Goal: Obtain resource: Download file/media

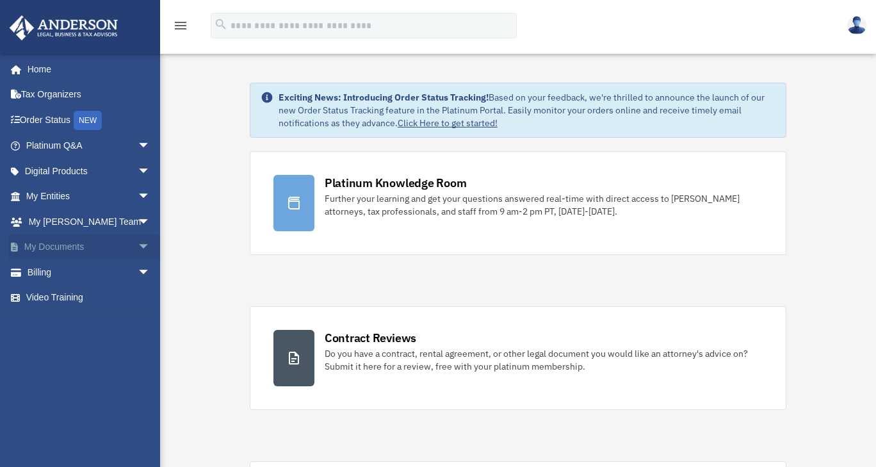
click at [64, 246] on link "My Documents arrow_drop_down" at bounding box center [89, 247] width 161 height 26
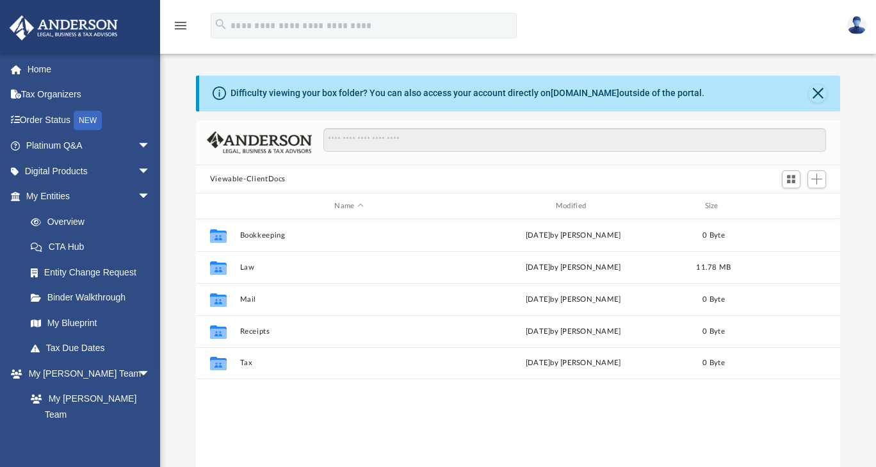
scroll to position [281, 634]
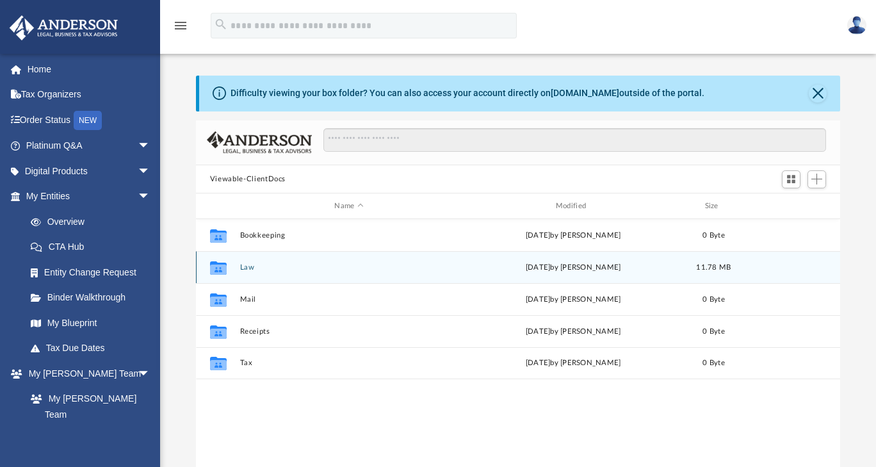
click at [251, 266] on button "Law" at bounding box center [348, 267] width 218 height 8
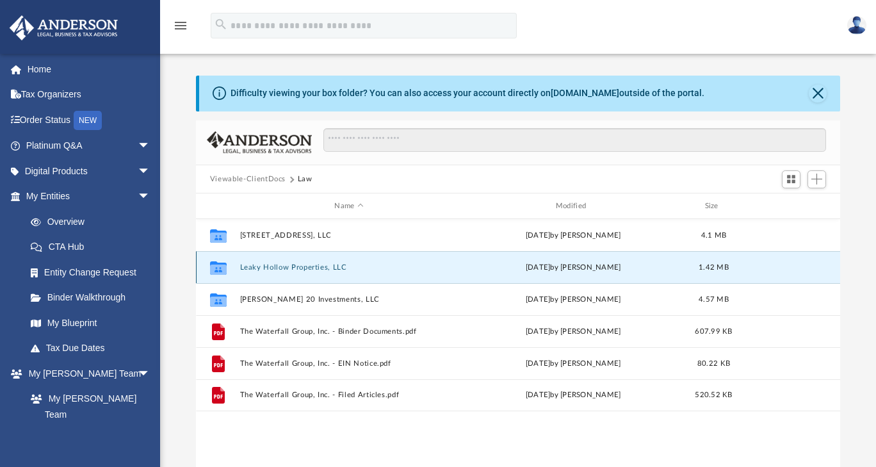
click at [287, 265] on button "Leaky Hollow Properties, LLC" at bounding box center [348, 267] width 218 height 8
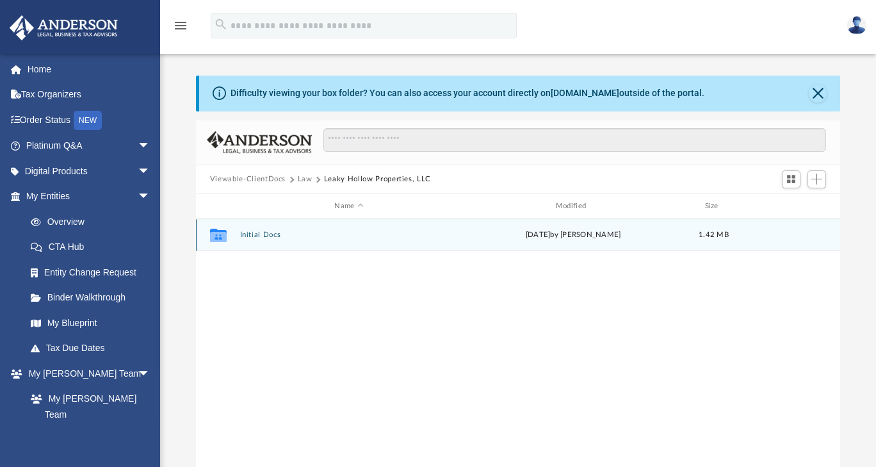
click at [265, 236] on button "Initial Docs" at bounding box center [348, 235] width 218 height 8
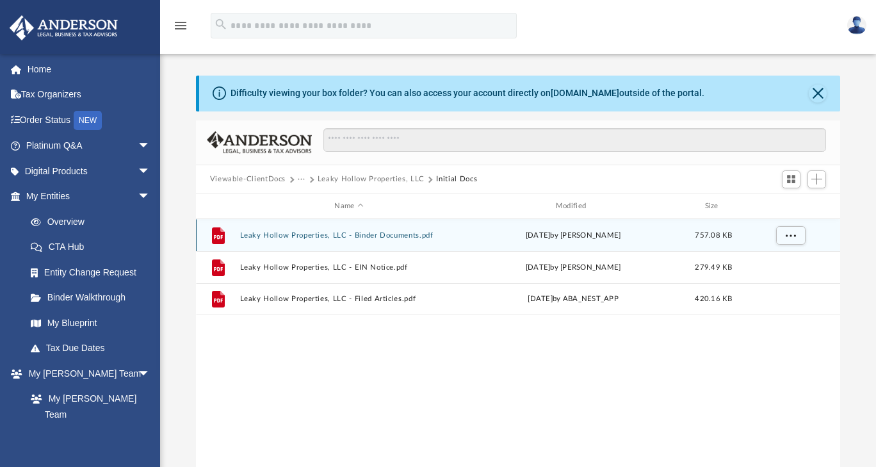
click at [291, 236] on button "Leaky Hollow Properties, LLC - Binder Documents.pdf" at bounding box center [348, 235] width 218 height 8
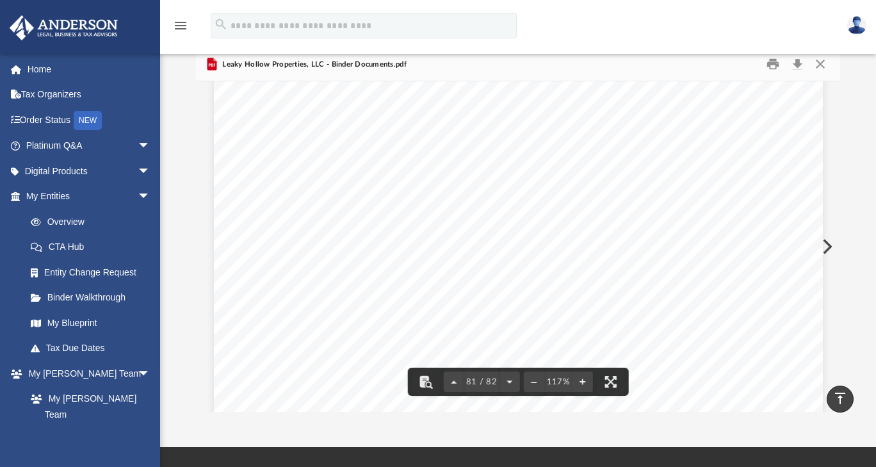
scroll to position [0, 0]
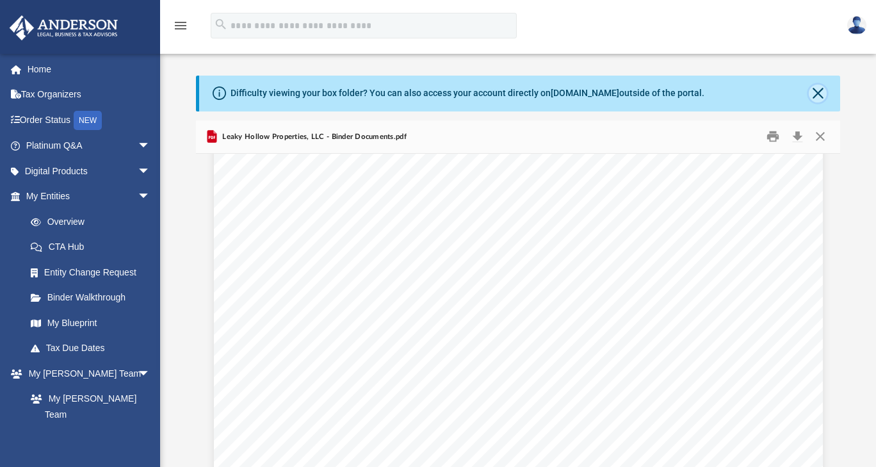
click at [820, 89] on button "Close" at bounding box center [817, 93] width 18 height 18
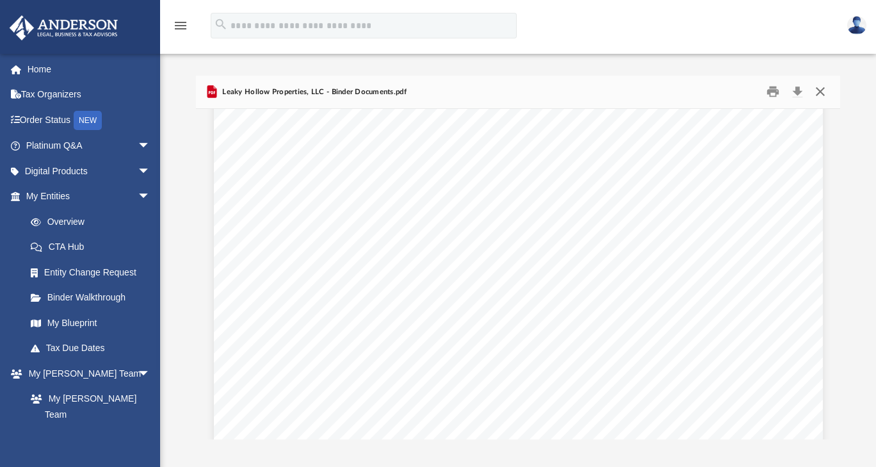
click at [819, 92] on button "Close" at bounding box center [819, 92] width 23 height 20
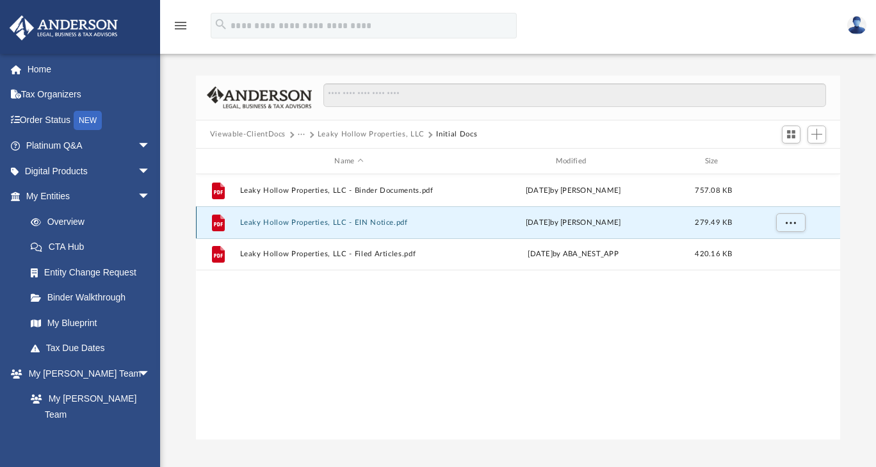
click at [306, 223] on button "Leaky Hollow Properties, LLC - EIN Notice.pdf" at bounding box center [348, 222] width 218 height 8
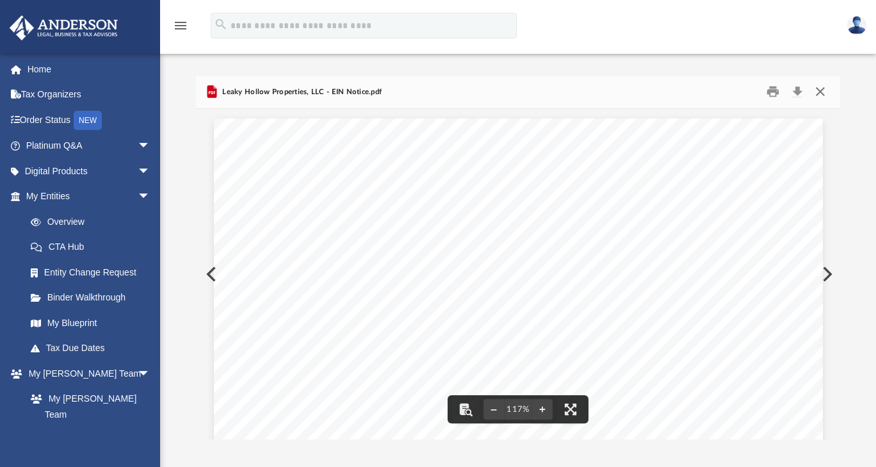
click at [822, 90] on button "Close" at bounding box center [819, 92] width 23 height 20
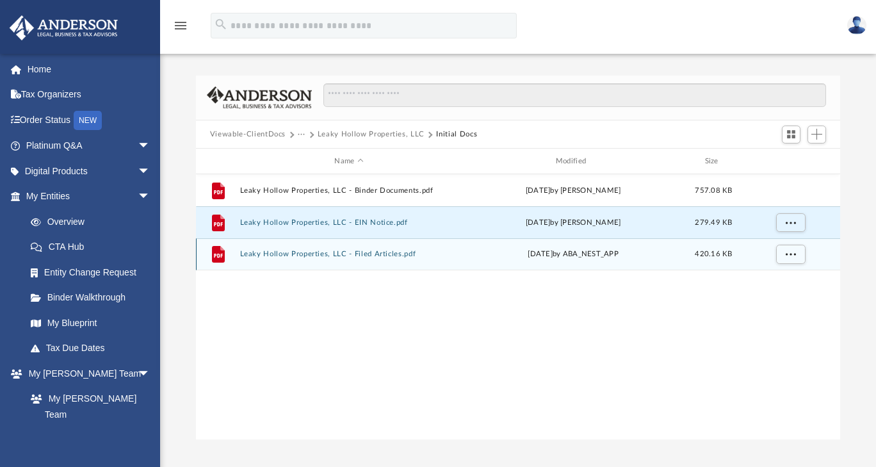
click at [317, 253] on button "Leaky Hollow Properties, LLC - Filed Articles.pdf" at bounding box center [348, 254] width 218 height 8
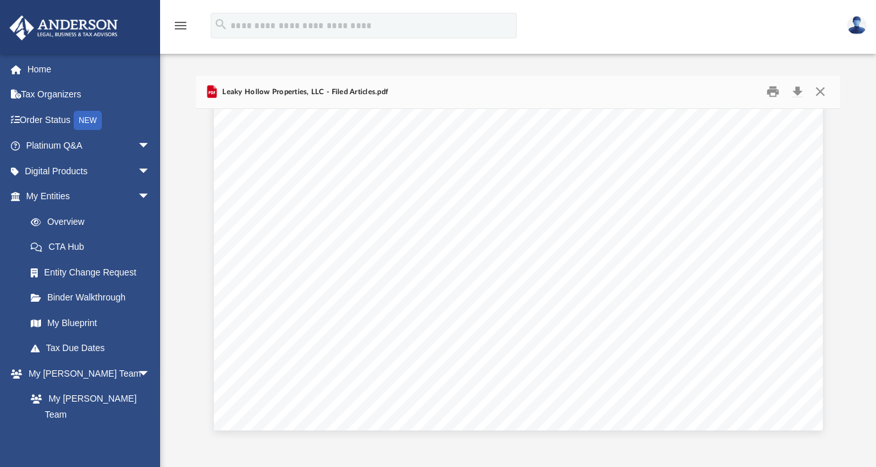
scroll to position [236, 0]
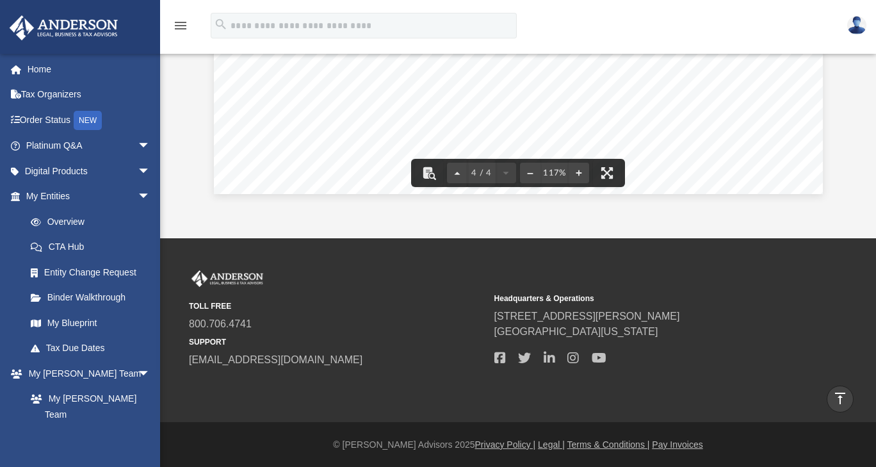
click at [175, 107] on div "Difficulty viewing your box folder? You can also access your account directly o…" at bounding box center [518, 21] width 716 height 364
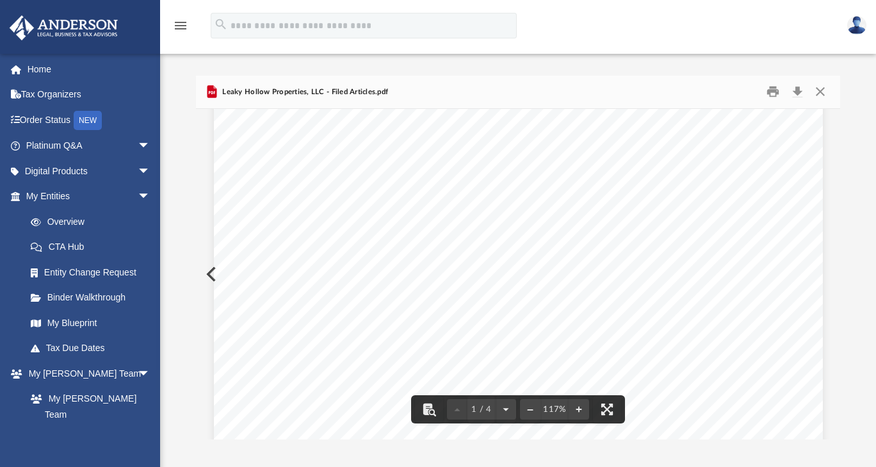
scroll to position [0, 0]
click at [821, 90] on button "Close" at bounding box center [819, 92] width 23 height 20
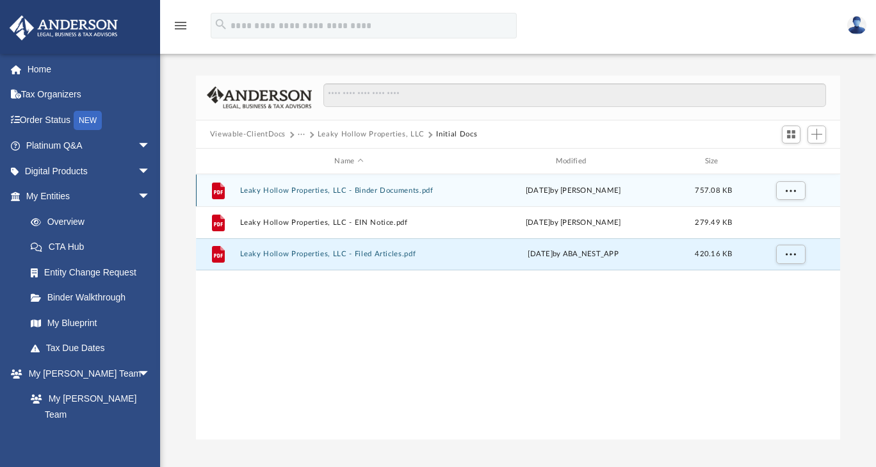
click at [316, 185] on div "File Leaky Hollow Properties, LLC - Binder Documents.pdf Thu Aug 7 2025 by Zoe …" at bounding box center [518, 190] width 644 height 32
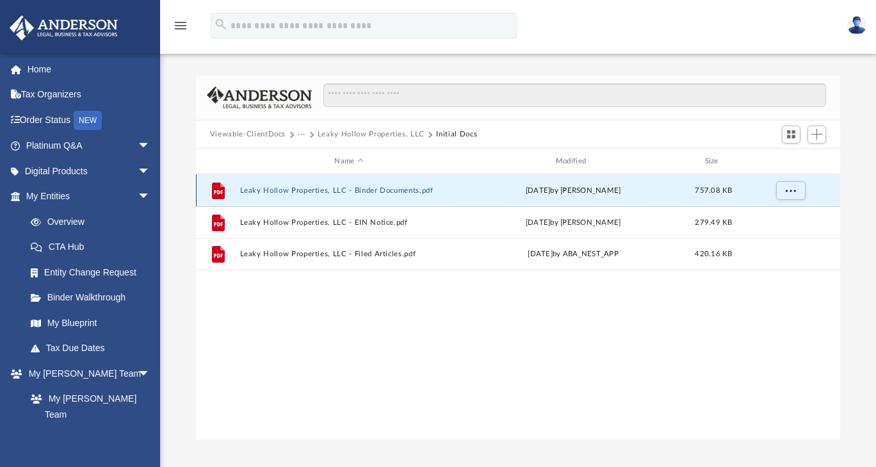
click at [297, 190] on button "Leaky Hollow Properties, LLC - Binder Documents.pdf" at bounding box center [348, 190] width 218 height 8
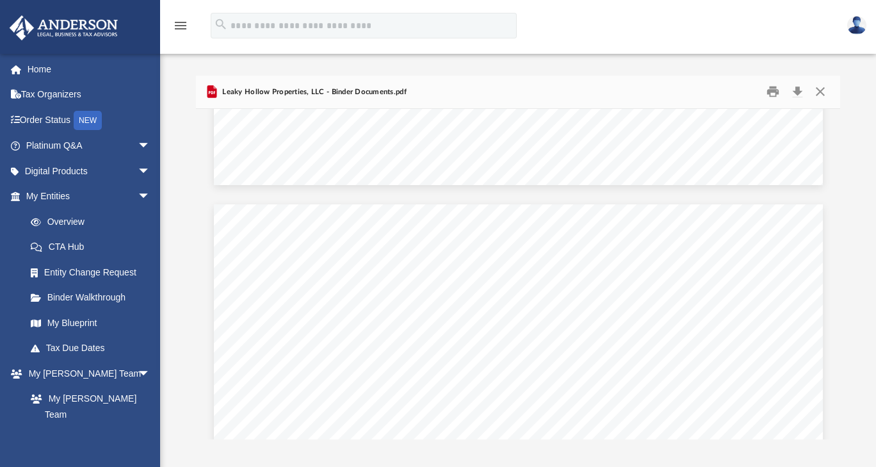
scroll to position [721, 0]
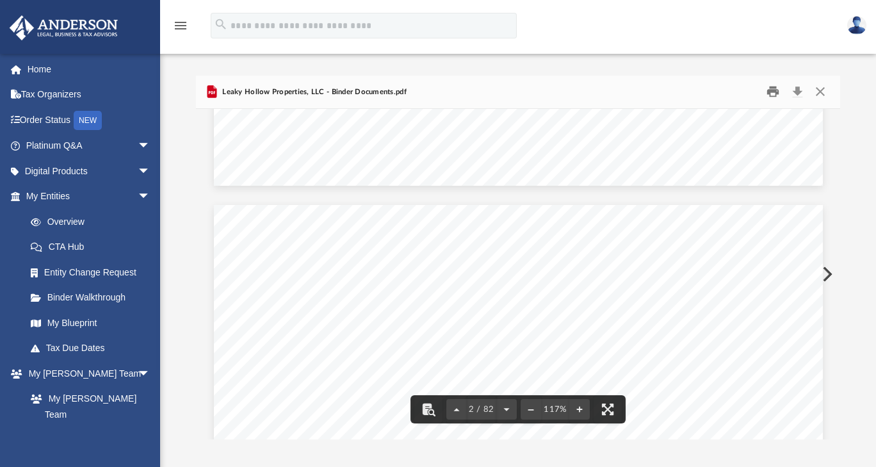
click at [774, 93] on button "Print" at bounding box center [773, 92] width 26 height 20
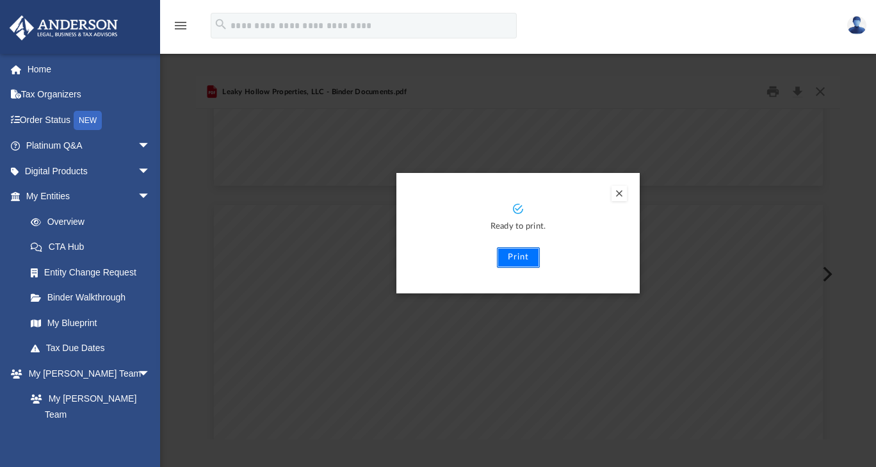
click at [513, 257] on button "Print" at bounding box center [518, 257] width 43 height 20
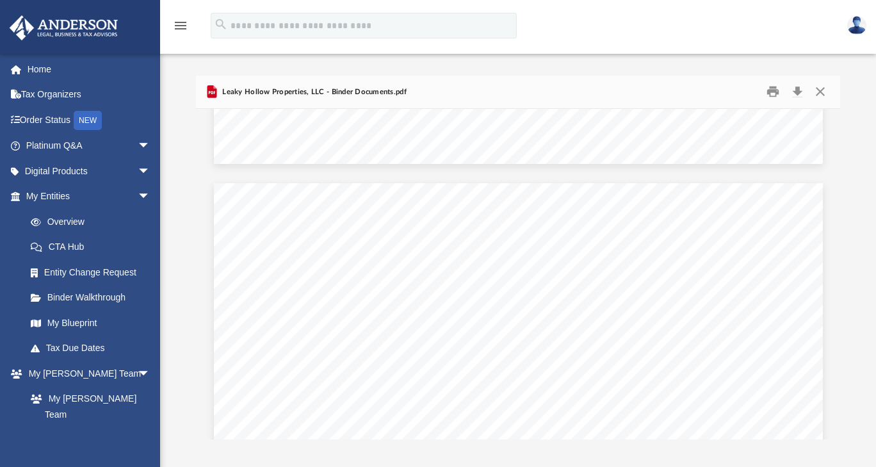
scroll to position [1528, 0]
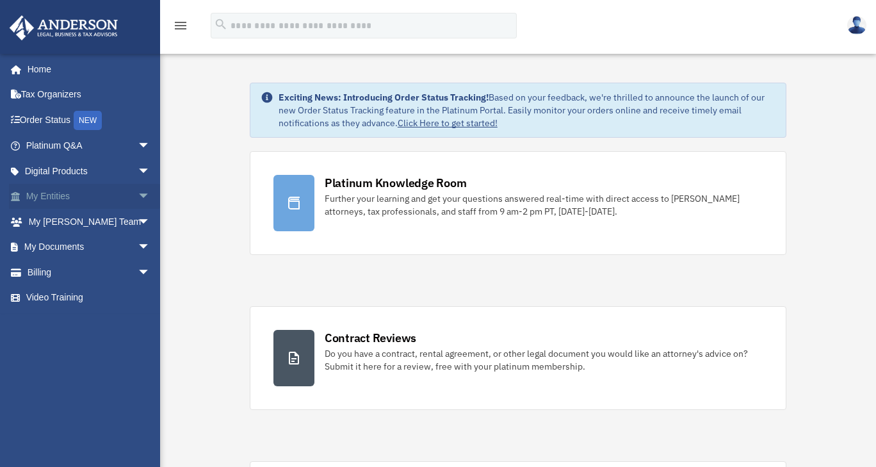
click at [64, 200] on link "My Entities arrow_drop_down" at bounding box center [89, 197] width 161 height 26
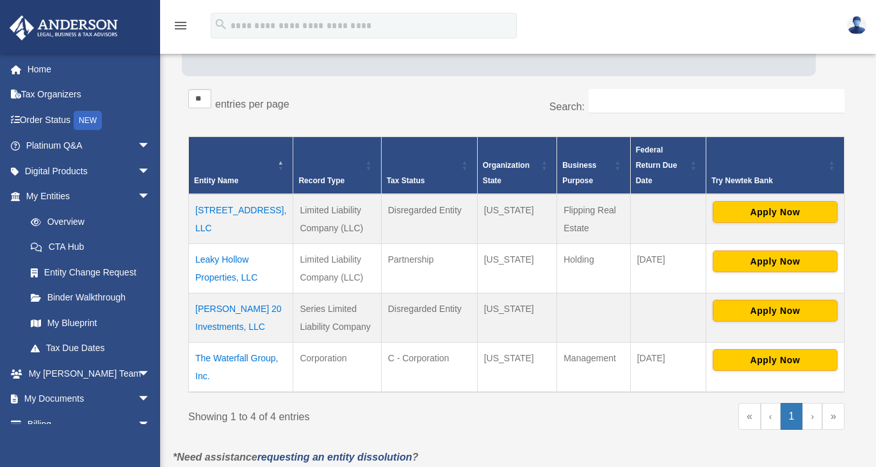
scroll to position [182, 0]
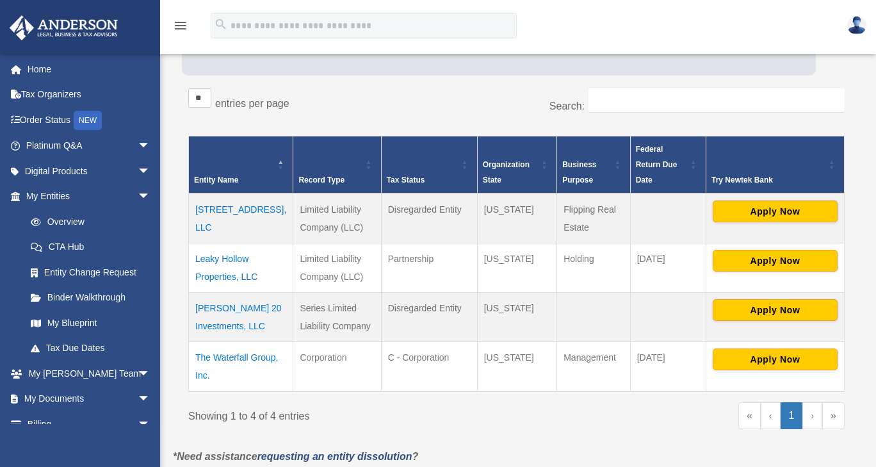
click at [220, 243] on td "Leaky Hollow Properties, LLC" at bounding box center [241, 267] width 104 height 49
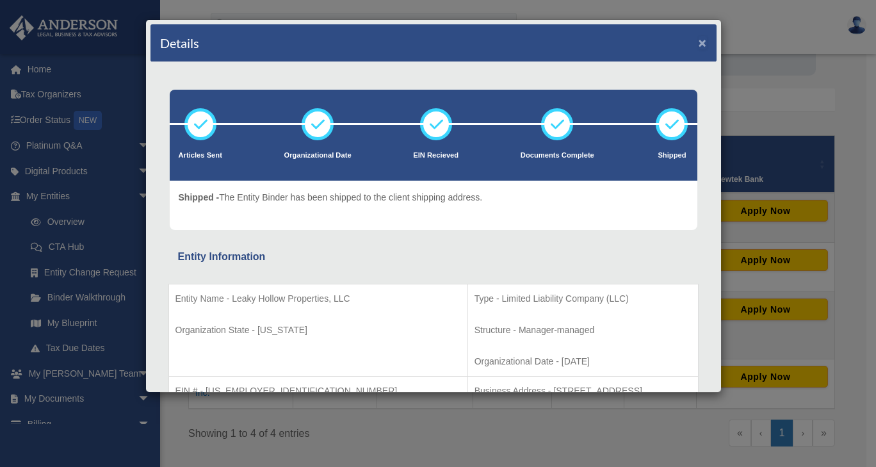
click at [698, 44] on button "×" at bounding box center [702, 42] width 8 height 13
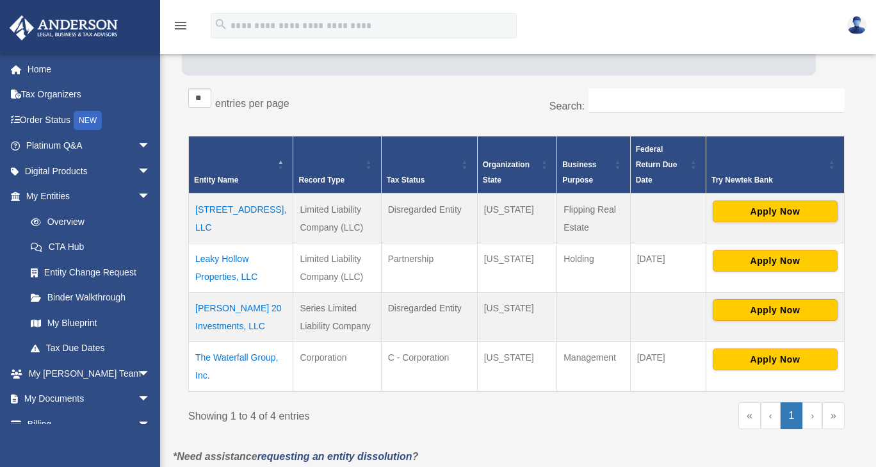
click at [230, 193] on td "112 Hill St., LLC" at bounding box center [241, 218] width 104 height 50
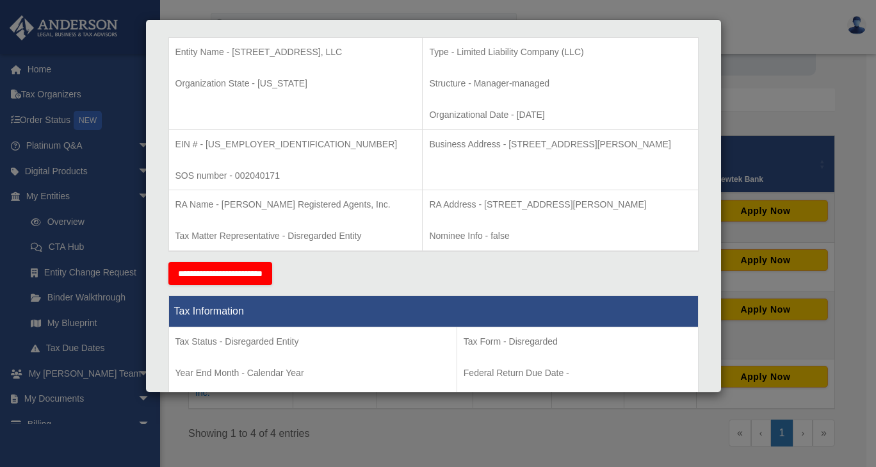
scroll to position [0, 0]
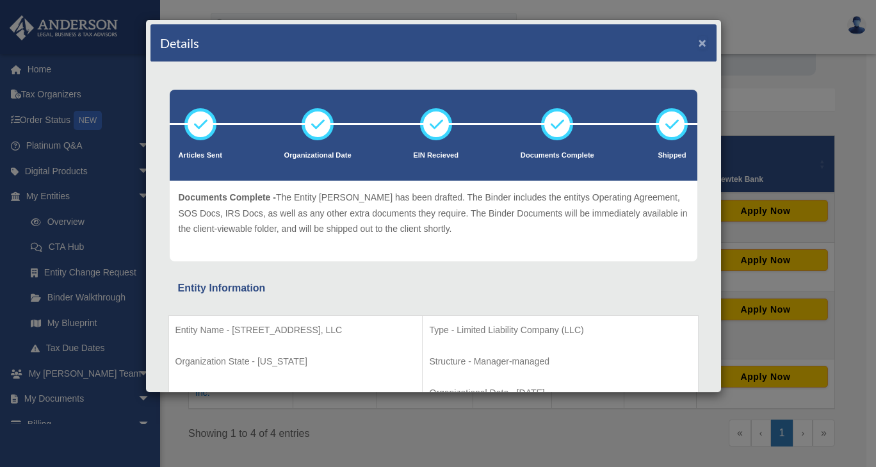
click at [698, 40] on button "×" at bounding box center [702, 42] width 8 height 13
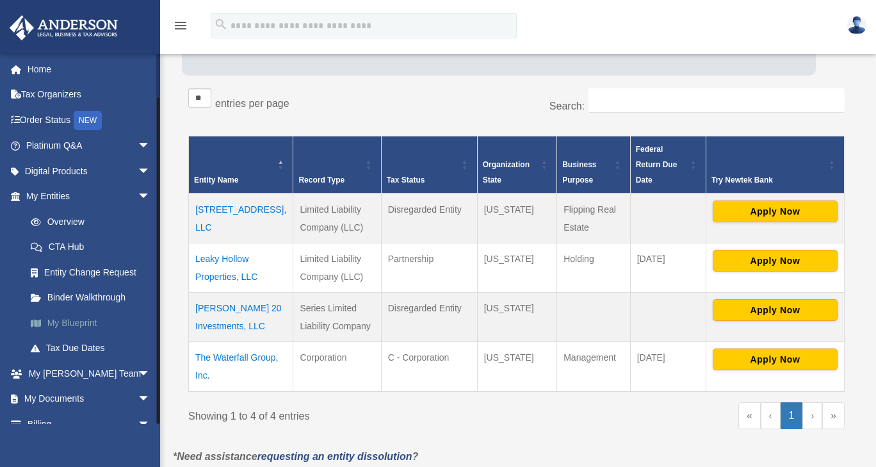
scroll to position [40, 0]
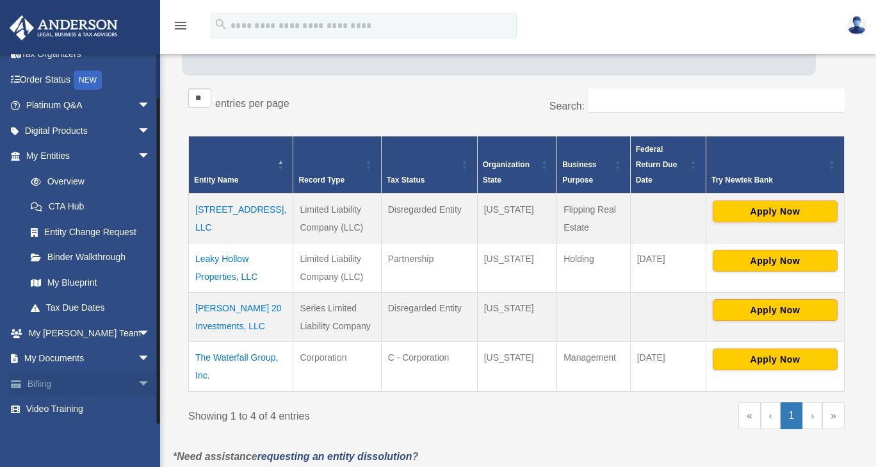
click at [54, 390] on link "Billing arrow_drop_down" at bounding box center [89, 384] width 161 height 26
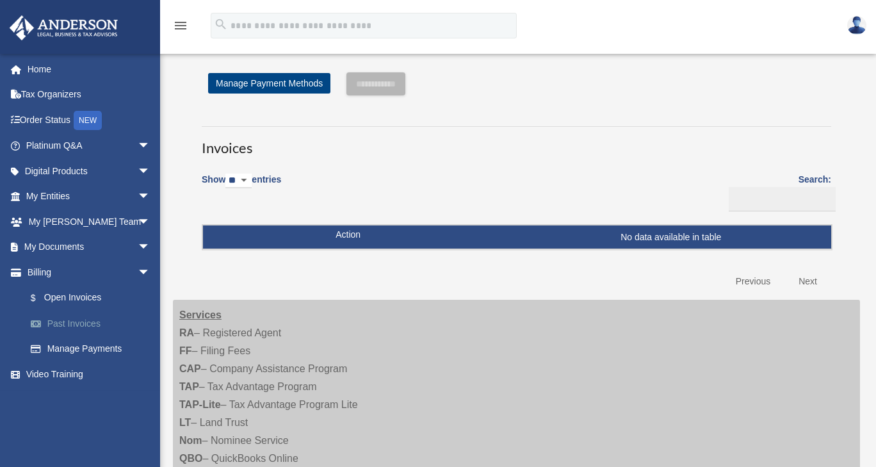
click at [78, 325] on link "Past Invoices" at bounding box center [94, 323] width 152 height 26
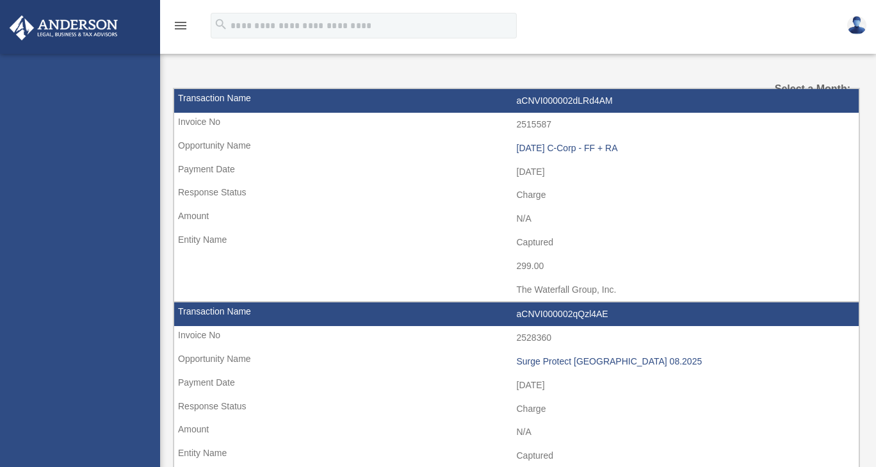
select select
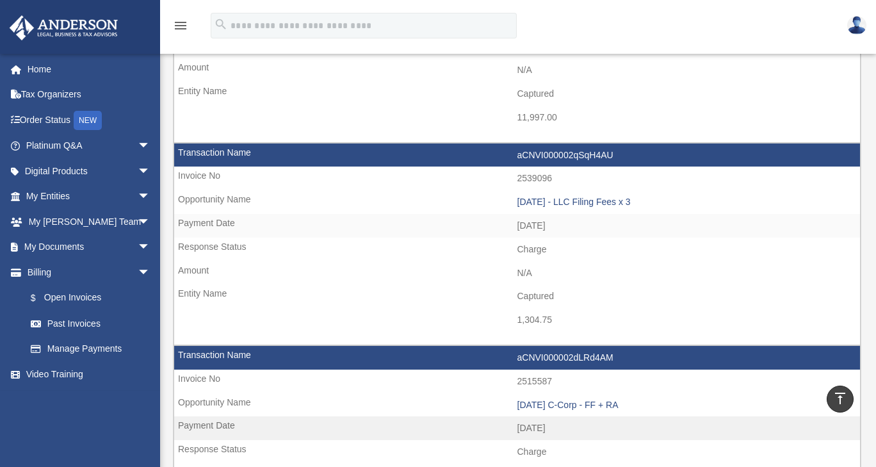
scroll to position [211, 0]
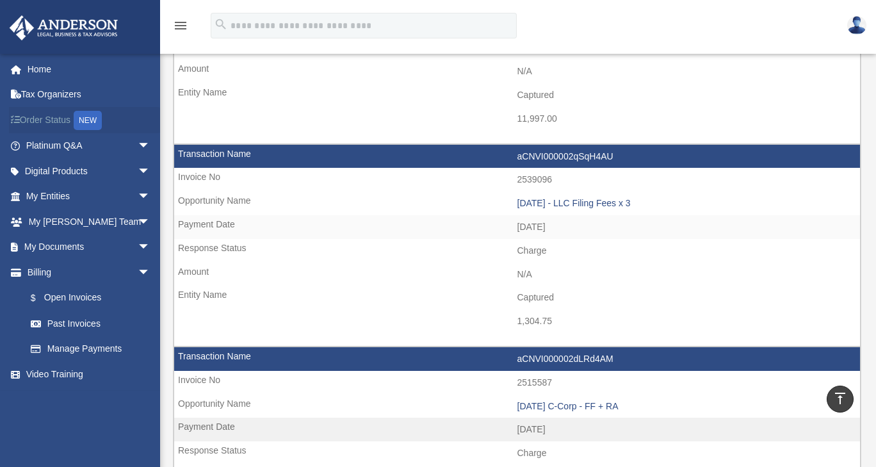
click at [55, 120] on link "Order Status NEW" at bounding box center [89, 120] width 161 height 26
